Goal: Transaction & Acquisition: Purchase product/service

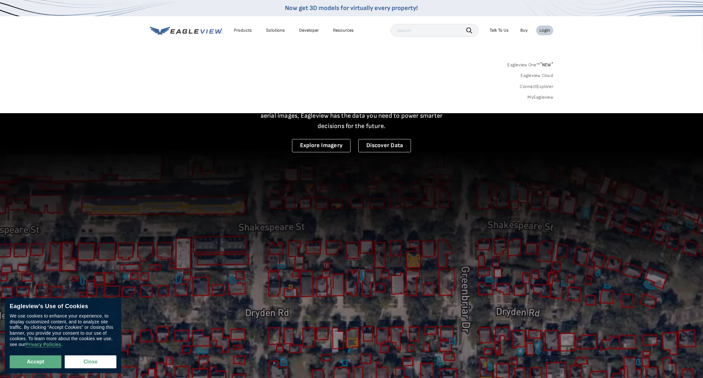
click at [543, 97] on link "MyEagleview" at bounding box center [540, 97] width 26 height 6
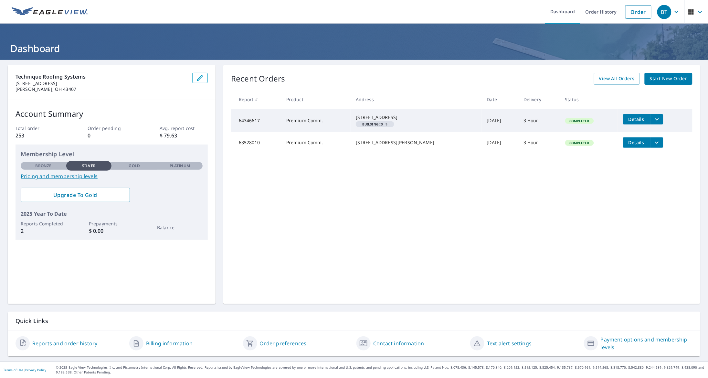
click at [672, 81] on span "Start New Order" at bounding box center [669, 79] width 38 height 8
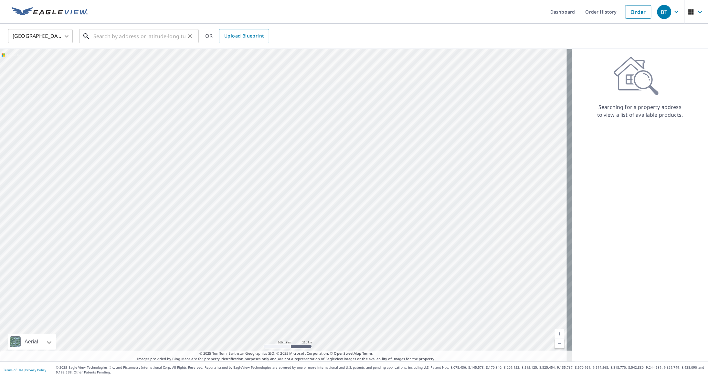
click at [173, 38] on input "text" at bounding box center [139, 36] width 92 height 18
click at [122, 38] on input "text" at bounding box center [139, 36] width 92 height 18
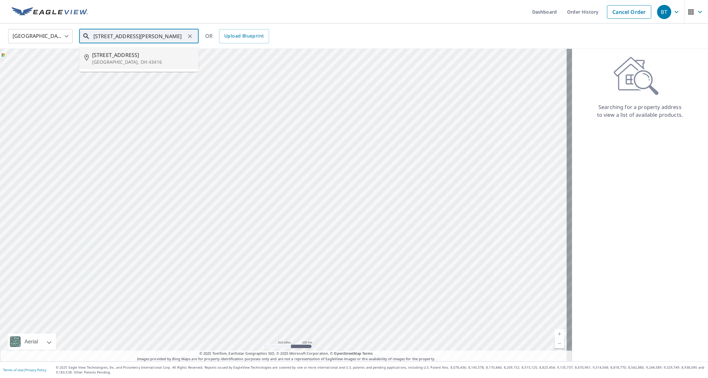
click at [128, 60] on p "[GEOGRAPHIC_DATA], OH 43416" at bounding box center [143, 62] width 102 height 6
type input "[STREET_ADDRESS][PERSON_NAME]"
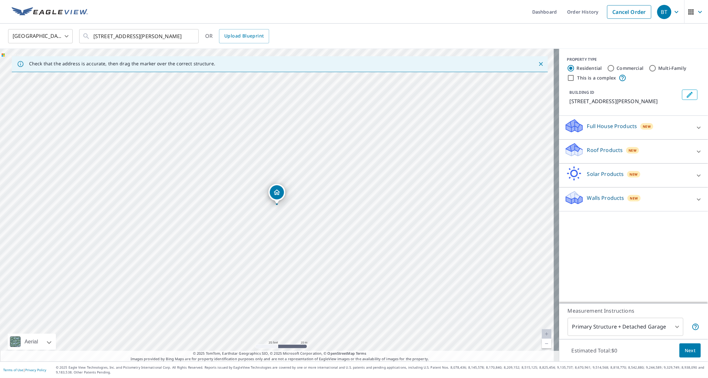
click at [692, 151] on div at bounding box center [700, 152] width 16 height 16
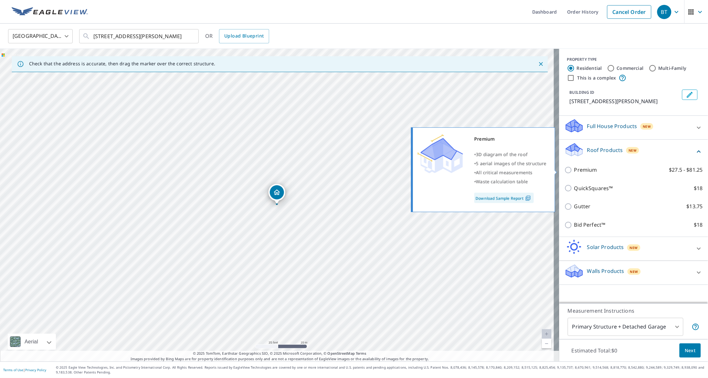
click at [565, 170] on input "Premium $27.5 - $81.25" at bounding box center [570, 170] width 10 height 8
checkbox input "true"
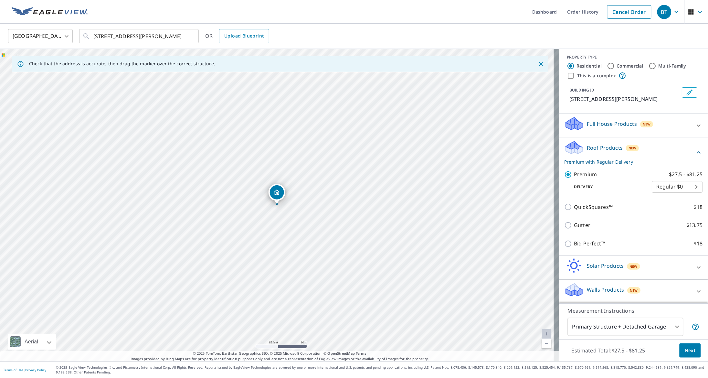
scroll to position [4, 0]
click at [685, 349] on span "Next" at bounding box center [690, 351] width 11 height 8
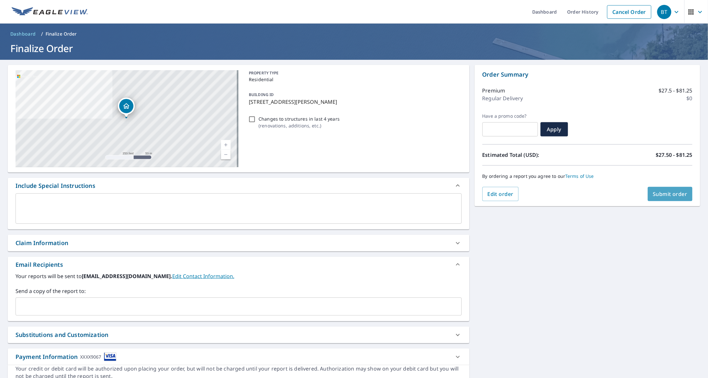
click at [663, 194] on span "Submit order" at bounding box center [670, 193] width 35 height 7
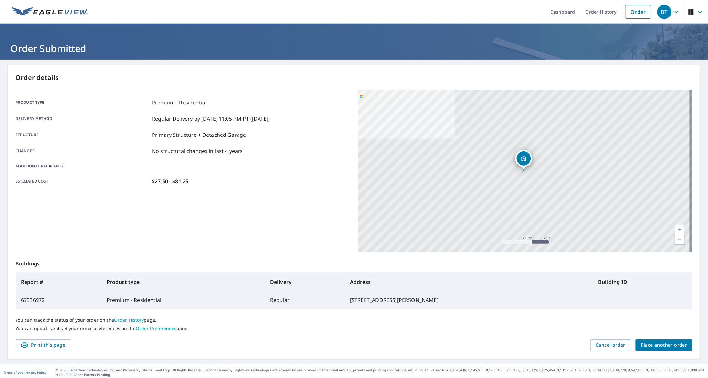
scroll to position [3, 0]
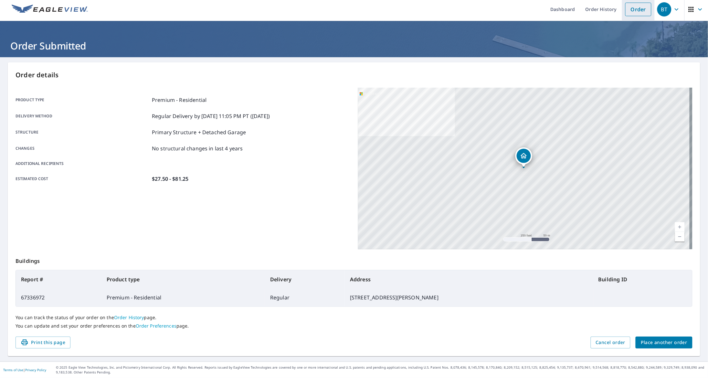
click at [632, 12] on link "Order" at bounding box center [639, 10] width 26 height 14
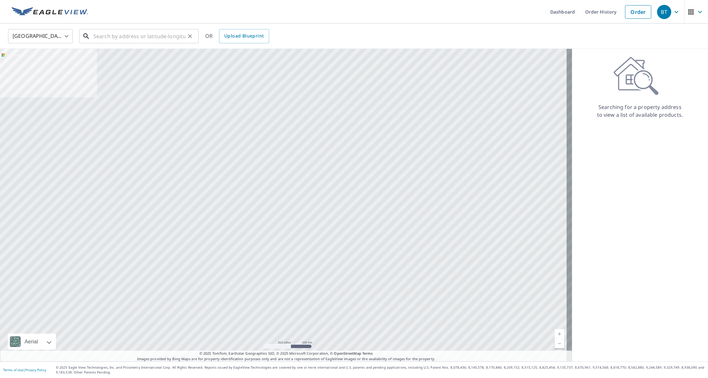
click at [167, 36] on input "text" at bounding box center [139, 36] width 92 height 18
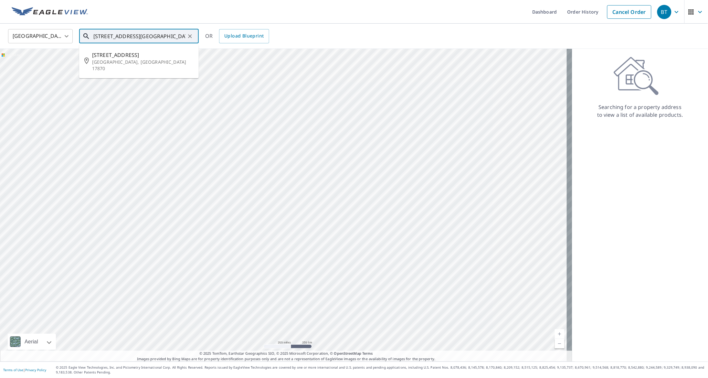
click at [163, 55] on span "713 Bridge St" at bounding box center [143, 55] width 102 height 8
type input "713 Bridge St Selinsgrove, PA 17870"
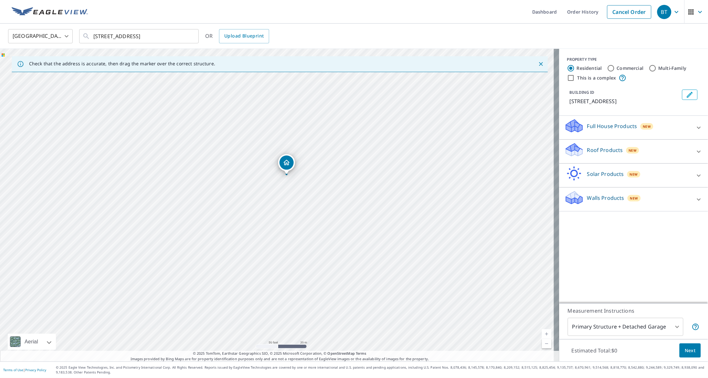
drag, startPoint x: 280, startPoint y: 169, endPoint x: 283, endPoint y: 145, distance: 23.7
click at [283, 145] on div "713 Bridge St Selinsgrove, PA 17870" at bounding box center [280, 205] width 560 height 313
click at [617, 68] on label "Commercial" at bounding box center [630, 68] width 27 height 6
click at [613, 68] on input "Commercial" at bounding box center [611, 68] width 8 height 8
radio input "true"
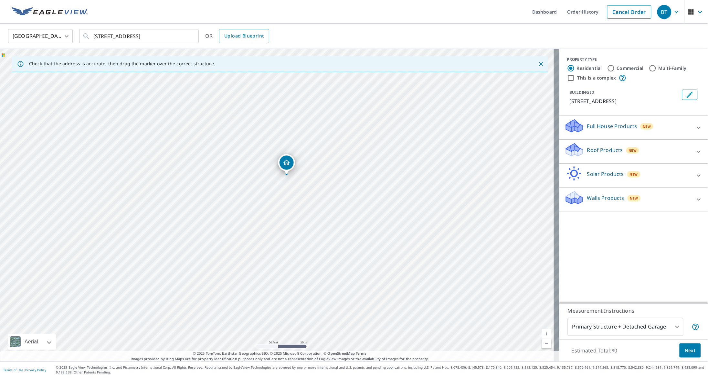
type input "4"
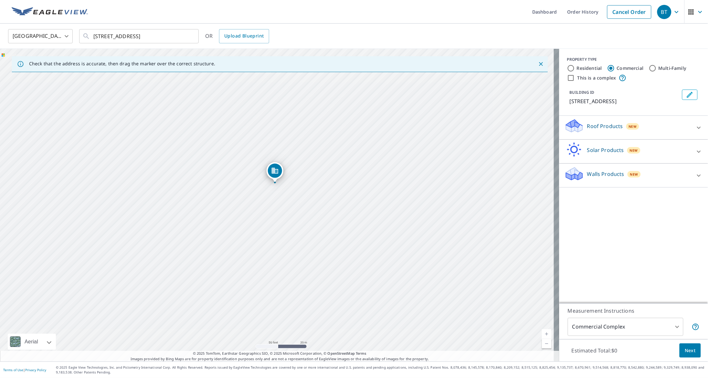
click at [288, 213] on div "713 Bridge St Selinsgrove, PA 17870" at bounding box center [280, 205] width 560 height 313
click at [684, 125] on div "Roof Products New" at bounding box center [628, 127] width 127 height 18
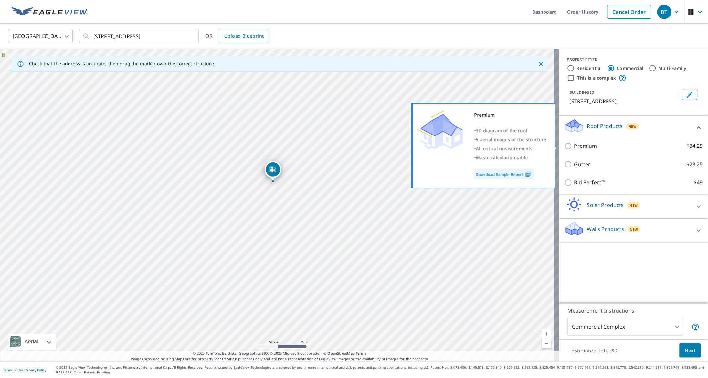
click at [585, 148] on p "Premium" at bounding box center [586, 146] width 23 height 8
click at [575, 148] on input "Premium $84.25" at bounding box center [570, 146] width 10 height 8
checkbox input "true"
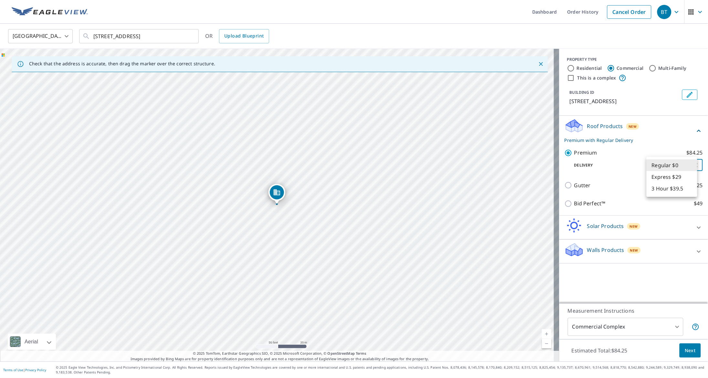
click at [679, 168] on body "BT BT Dashboard Order History Cancel Order BT United States US ​ 713 Bridge St …" at bounding box center [354, 189] width 708 height 378
click at [684, 137] on div at bounding box center [354, 189] width 708 height 378
click at [680, 167] on body "BT BT Dashboard Order History Cancel Order BT United States US ​ 713 Bridge St …" at bounding box center [354, 189] width 708 height 378
click at [682, 174] on li "Express $29" at bounding box center [672, 177] width 51 height 12
type input "4"
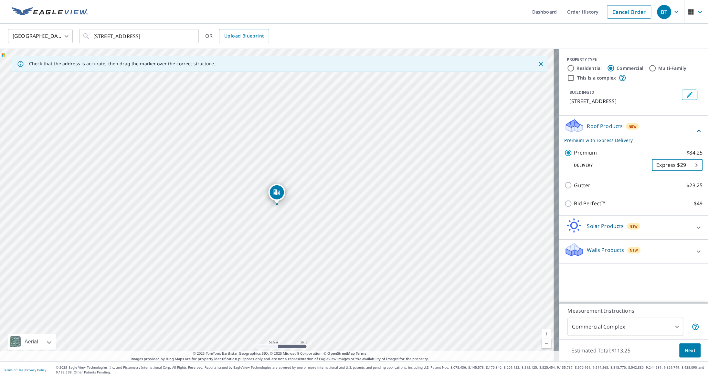
click at [685, 348] on span "Next" at bounding box center [690, 351] width 11 height 8
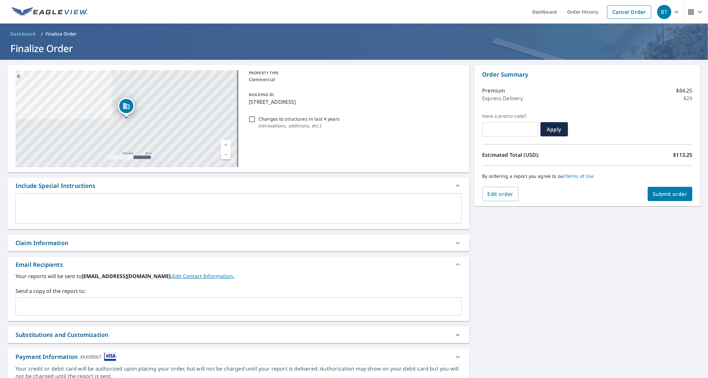
click at [662, 197] on span "Submit order" at bounding box center [670, 193] width 35 height 7
